Goal: Find contact information: Find contact information

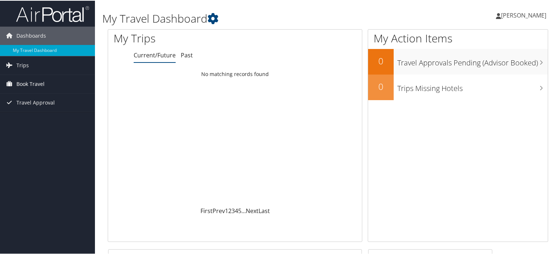
click at [55, 85] on link "Book Travel" at bounding box center [47, 83] width 95 height 18
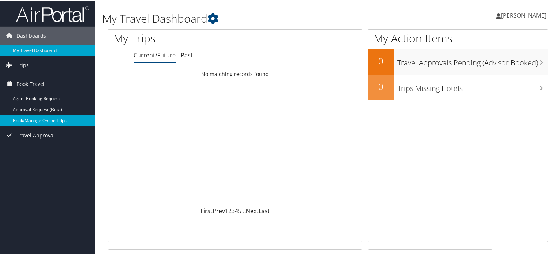
click at [51, 123] on link "Book/Manage Online Trips" at bounding box center [47, 119] width 95 height 11
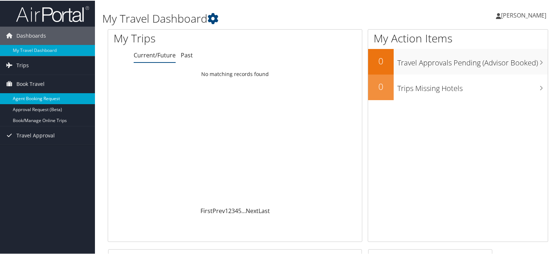
click at [45, 99] on link "Agent Booking Request" at bounding box center [47, 97] width 95 height 11
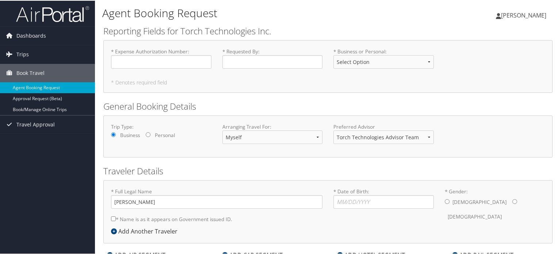
click at [534, 14] on span "[PERSON_NAME]" at bounding box center [523, 15] width 45 height 8
click at [491, 55] on link "Travel Agency Contacts" at bounding box center [503, 52] width 81 height 12
